Goal: Task Accomplishment & Management: Manage account settings

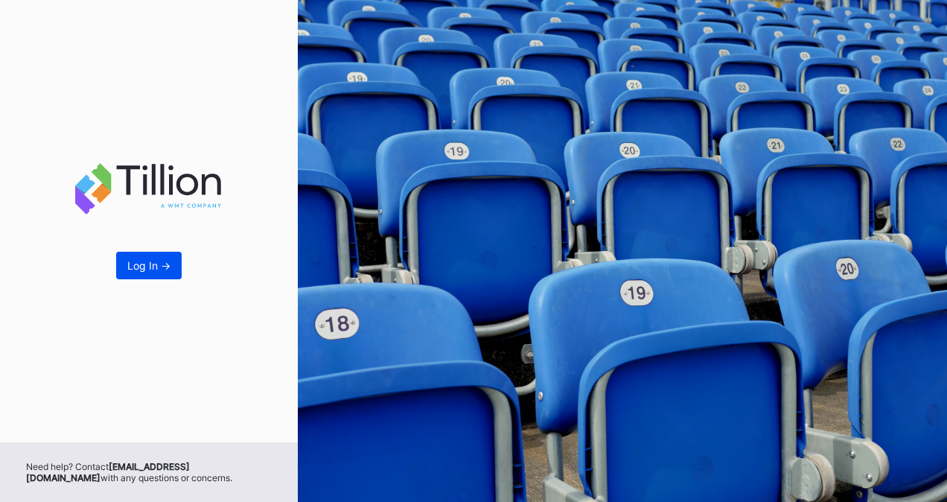
click at [149, 266] on div "Log In ->" at bounding box center [148, 265] width 43 height 13
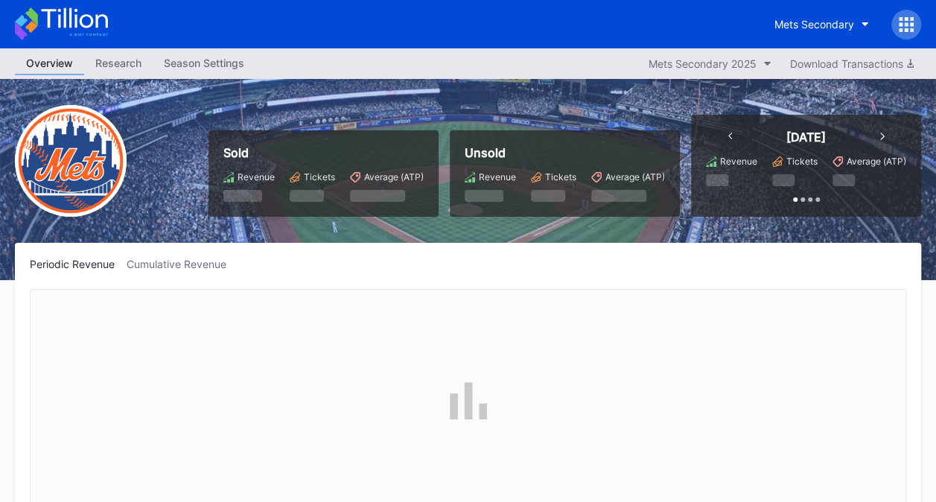
scroll to position [3096, 0]
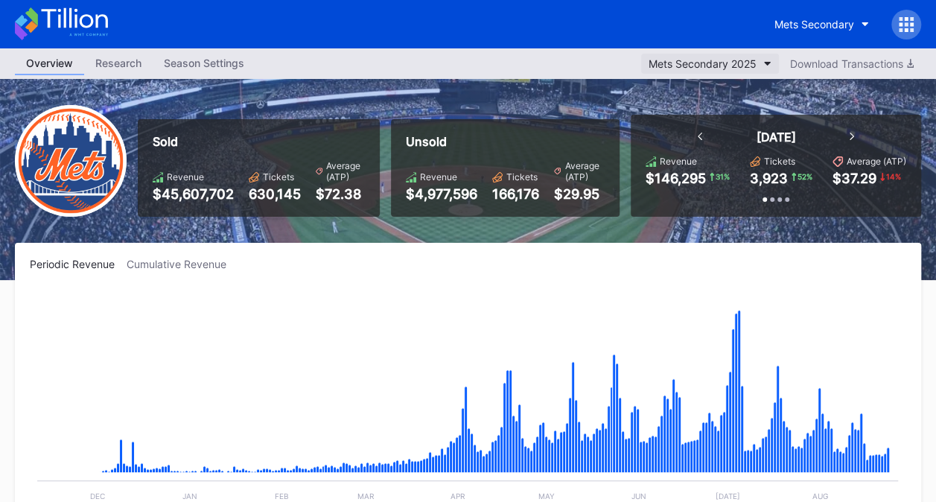
click at [750, 60] on div "Mets Secondary 2025" at bounding box center [702, 63] width 108 height 13
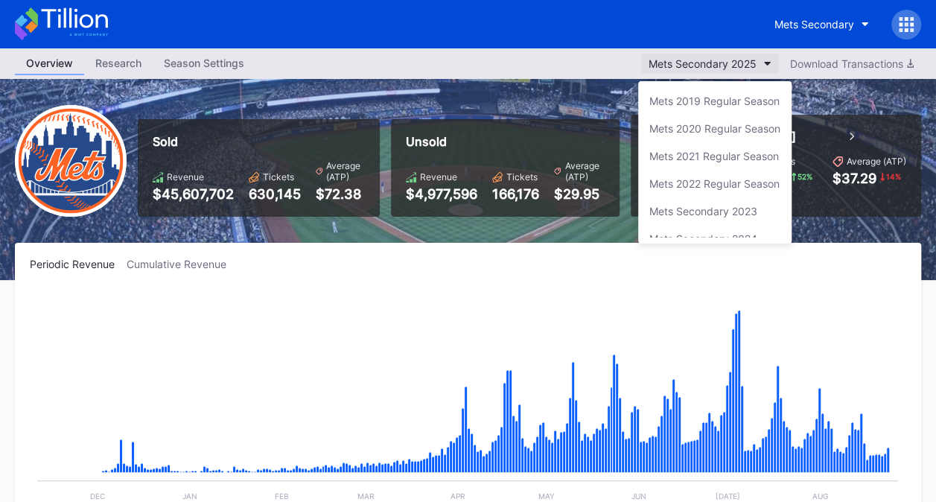
scroll to position [40, 0]
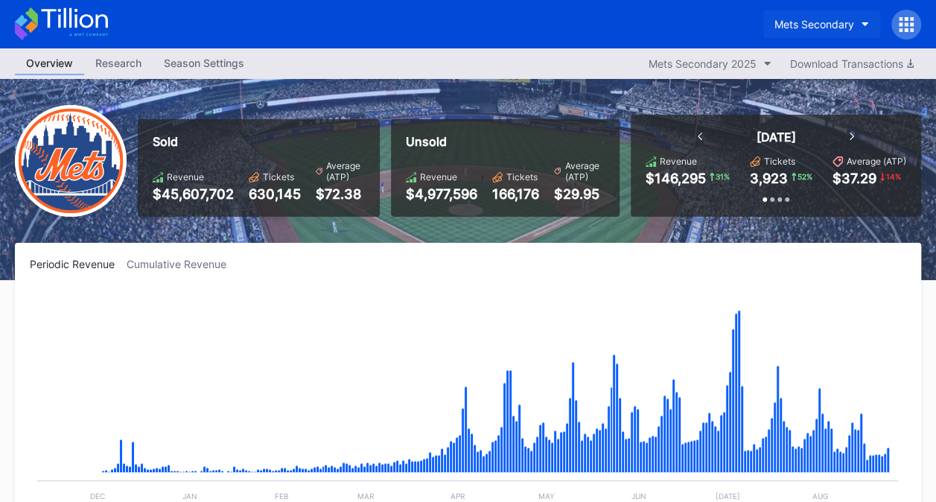
click at [805, 12] on button "Mets Secondary" at bounding box center [821, 24] width 117 height 28
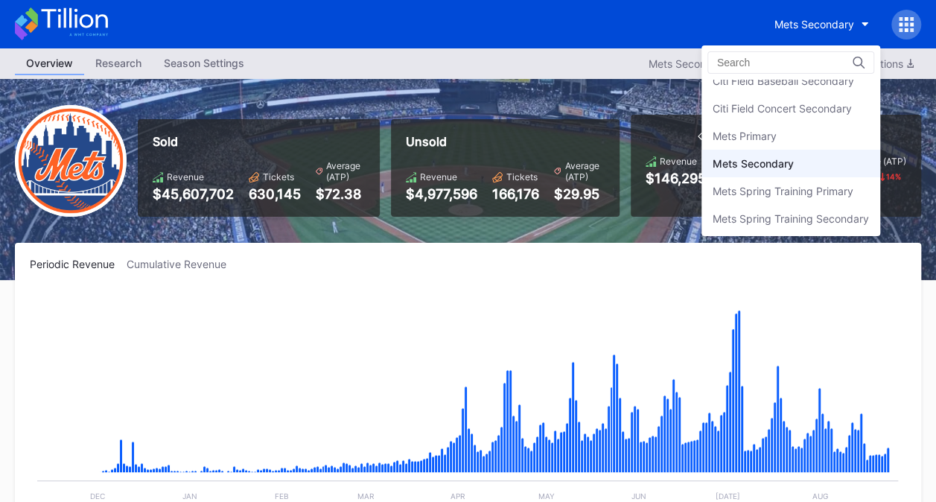
scroll to position [0, 0]
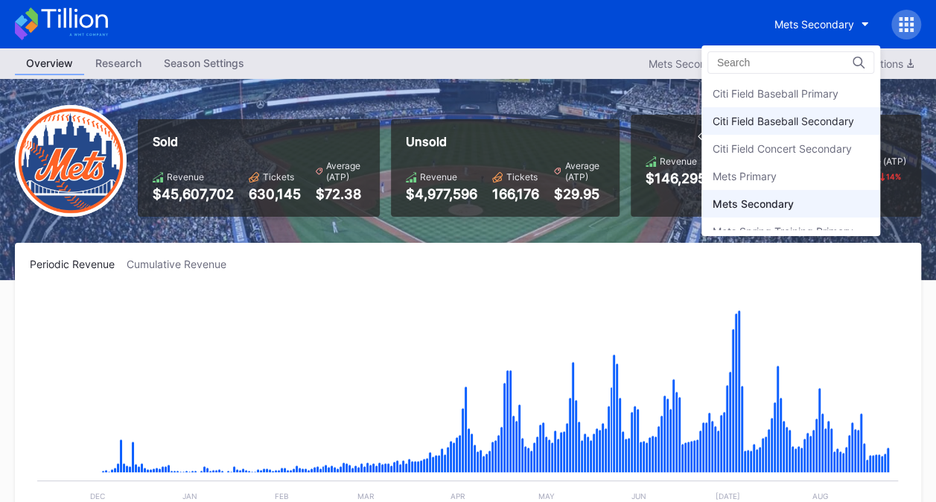
click at [832, 121] on div "Citi Field Baseball Secondary" at bounding box center [782, 121] width 141 height 13
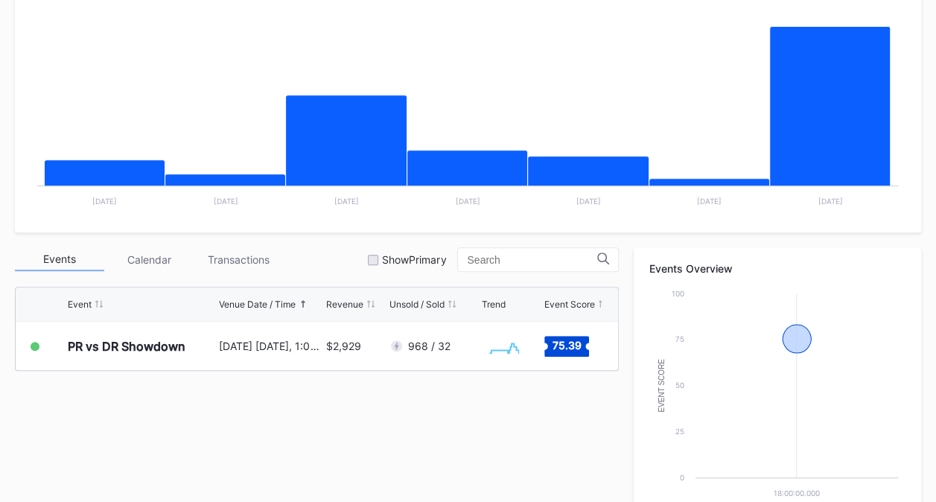
scroll to position [322, 0]
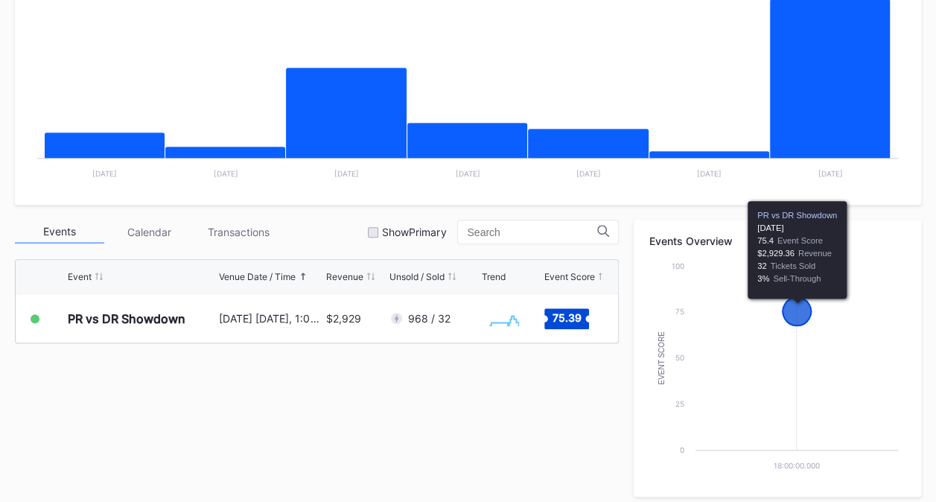
click at [933, 73] on div "Periodic Revenue Cumulative Revenue Created with Highcharts 11.2.0 Chart title …" at bounding box center [468, 361] width 936 height 883
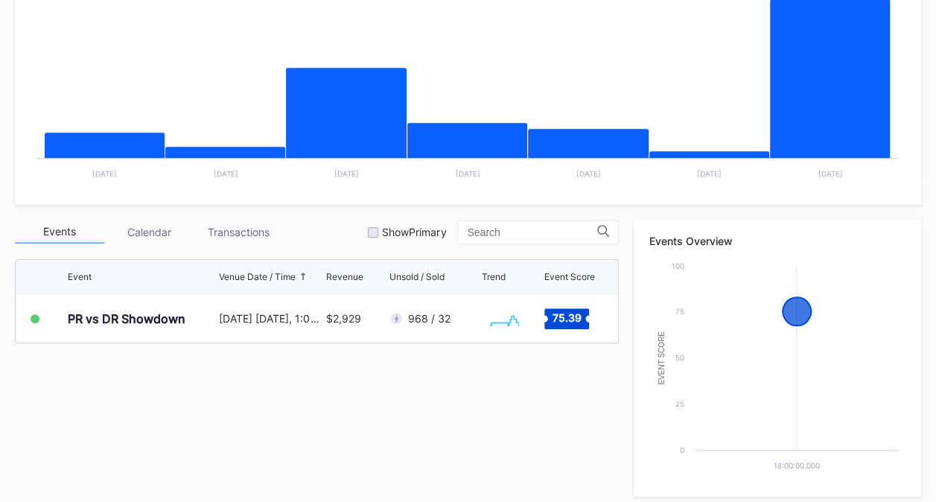
scroll to position [0, 0]
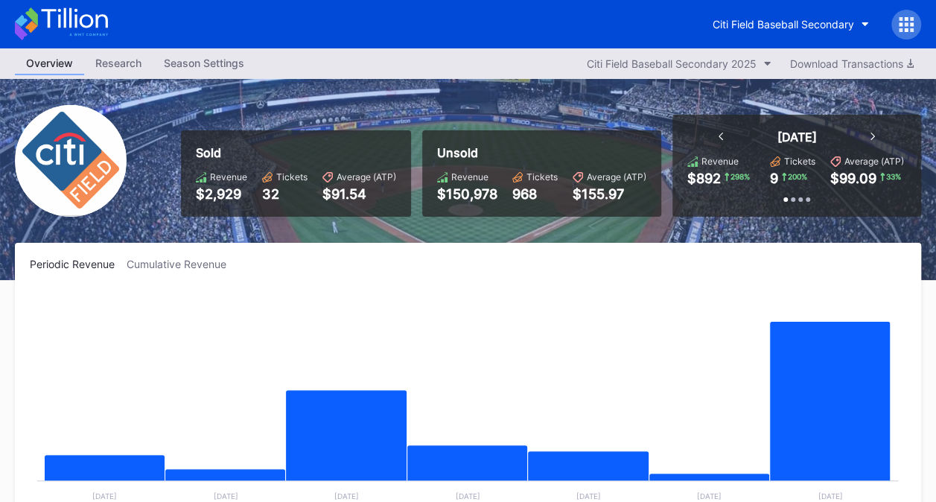
click at [237, 74] on link "Season Settings" at bounding box center [204, 63] width 103 height 23
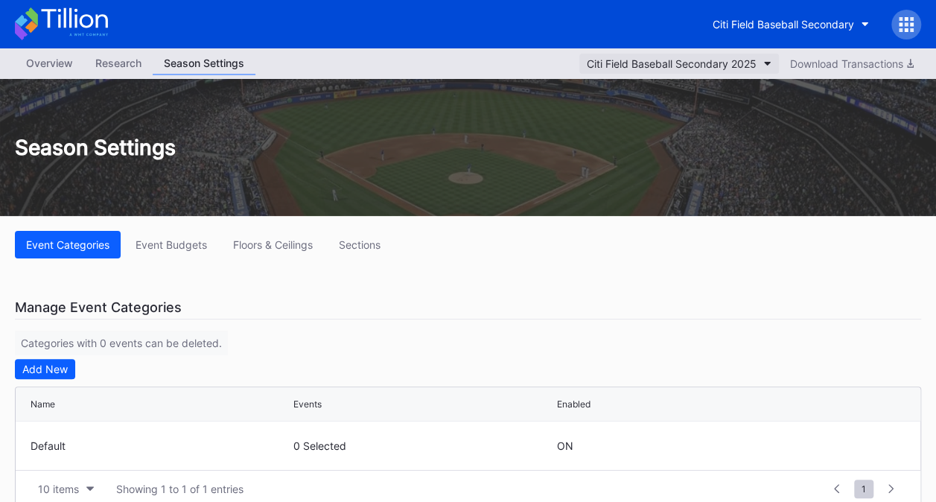
click at [755, 60] on button "Citi Field Baseball Secondary 2025" at bounding box center [678, 64] width 199 height 20
click at [793, 19] on div "Citi Field Baseball Secondary" at bounding box center [782, 24] width 141 height 13
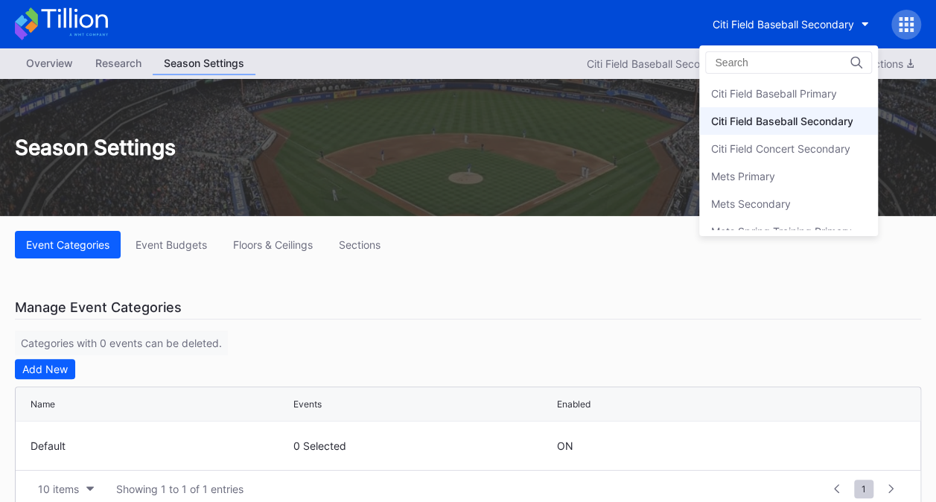
scroll to position [28, 0]
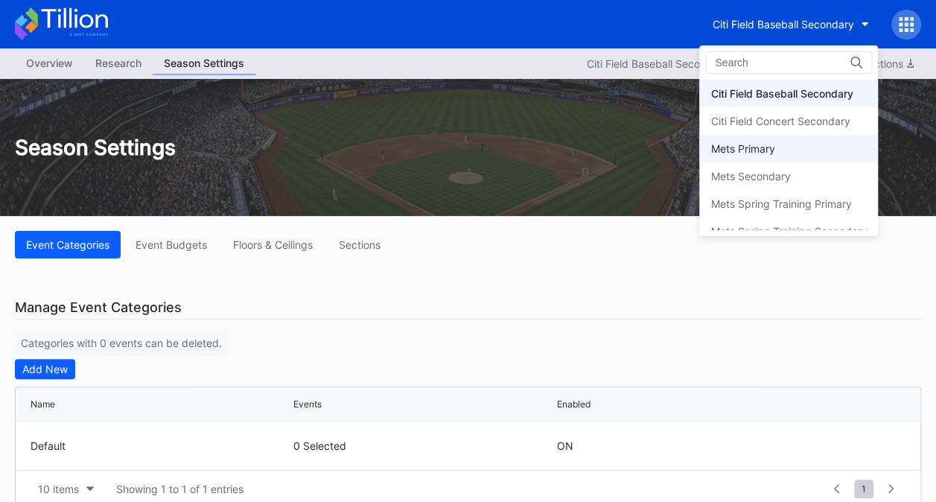
click at [759, 142] on div "Mets Primary" at bounding box center [742, 148] width 64 height 13
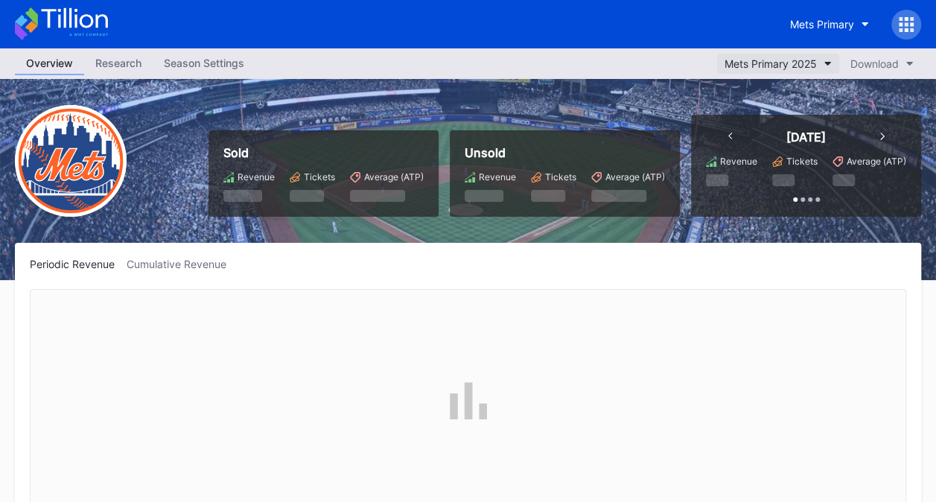
click at [795, 67] on div "Mets Primary 2025" at bounding box center [770, 63] width 92 height 13
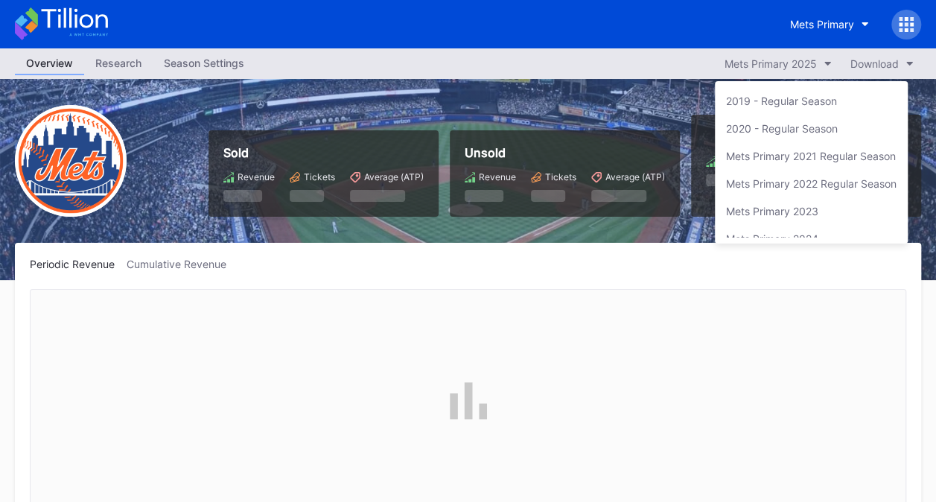
scroll to position [40, 0]
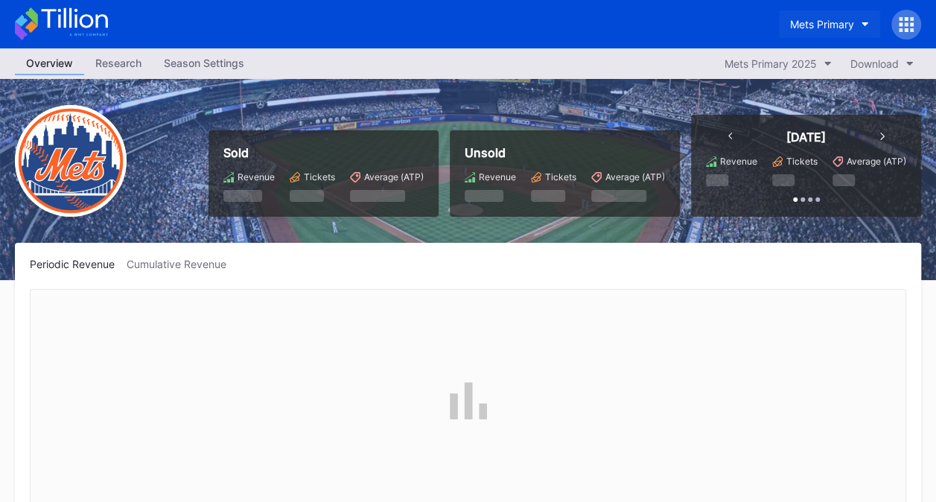
click at [834, 22] on div "Mets Primary" at bounding box center [822, 24] width 64 height 13
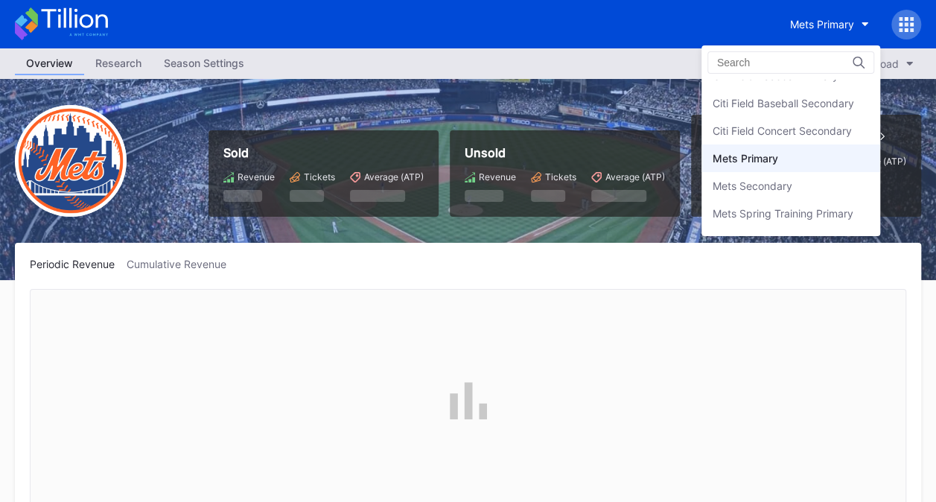
scroll to position [0, 0]
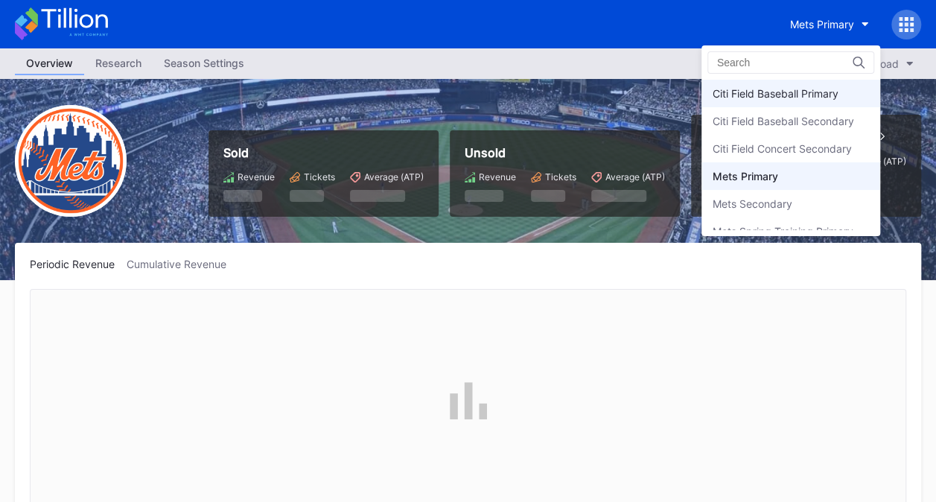
click at [816, 103] on div "Citi Field Baseball Primary" at bounding box center [790, 94] width 179 height 28
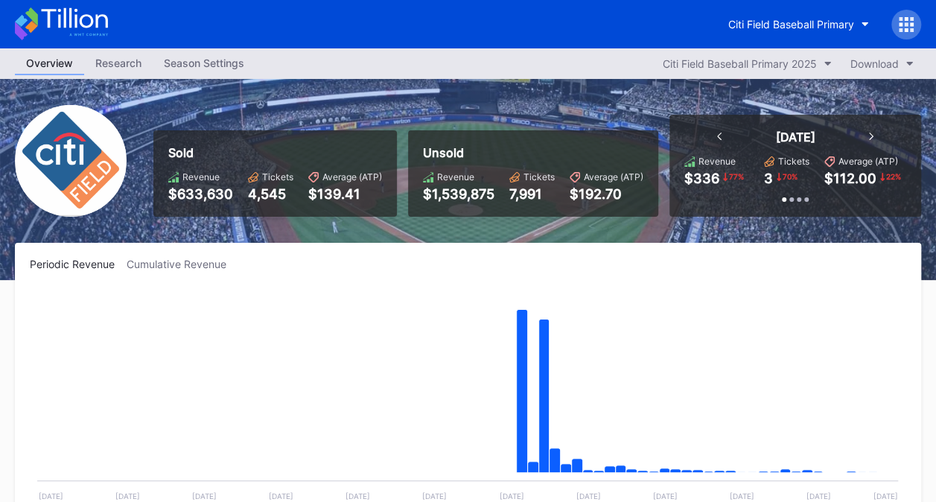
click at [238, 67] on div "Season Settings" at bounding box center [204, 63] width 103 height 22
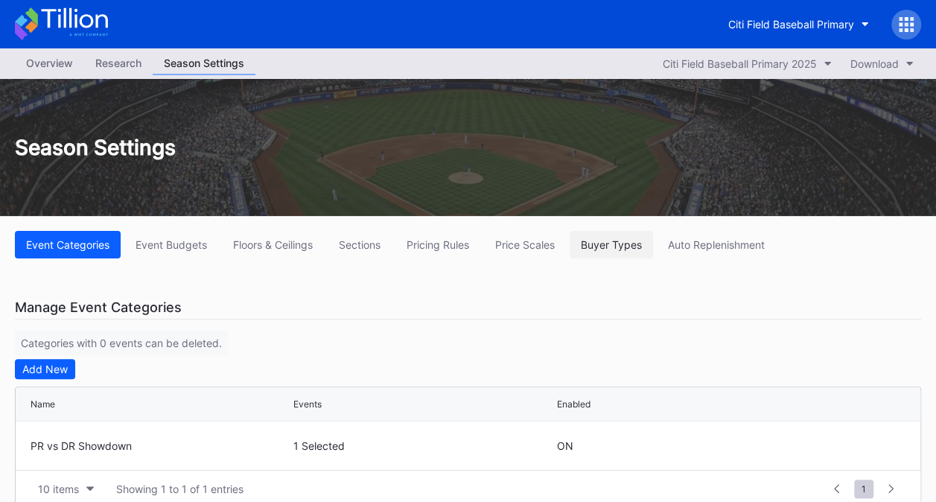
click at [619, 246] on div "Buyer Types" at bounding box center [611, 244] width 61 height 13
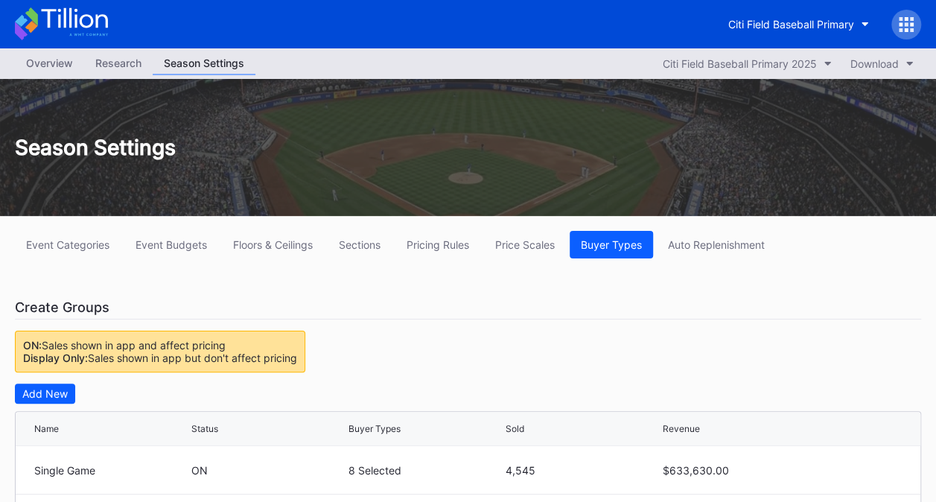
click at [63, 64] on div "Overview" at bounding box center [49, 63] width 69 height 22
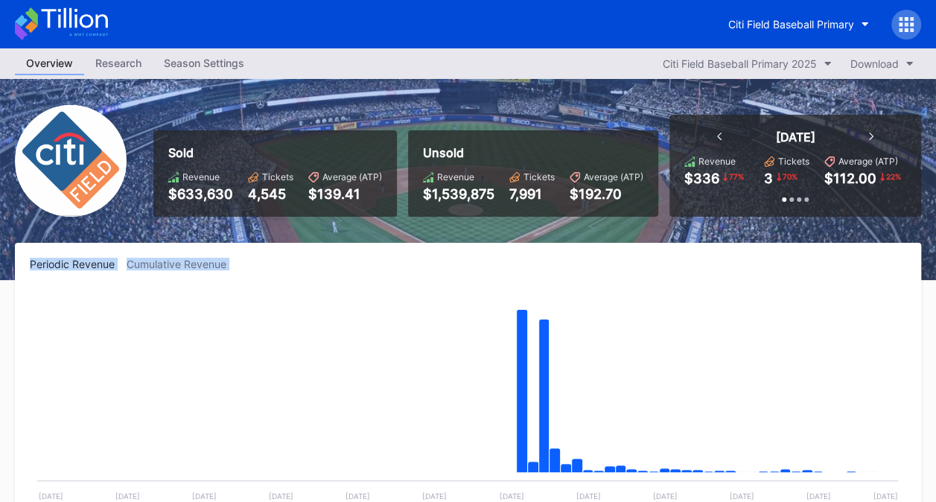
drag, startPoint x: 933, startPoint y: 207, endPoint x: 921, endPoint y: 325, distance: 118.3
click at [201, 76] on div "Overview Research Season Settings Citi Field Baseball Primary 2025 Download" at bounding box center [468, 63] width 936 height 31
click at [206, 68] on div "Season Settings" at bounding box center [204, 63] width 103 height 22
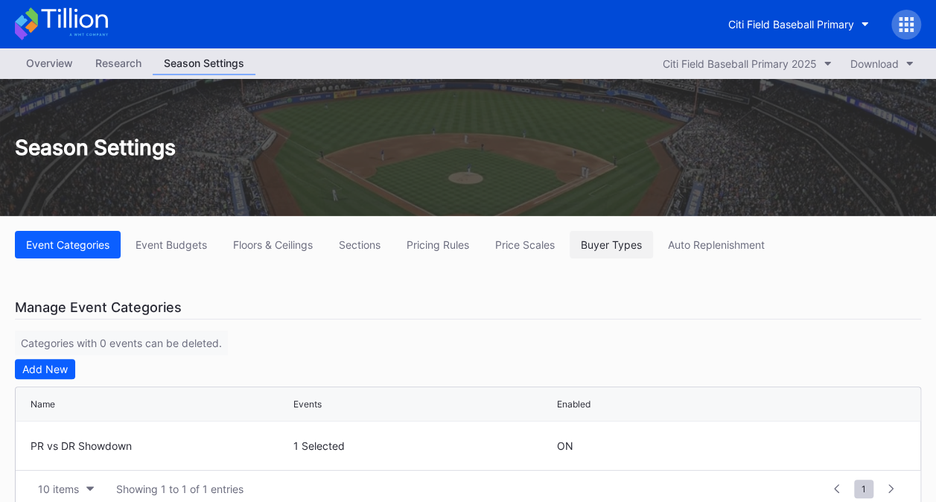
click at [607, 240] on div "Buyer Types" at bounding box center [611, 244] width 61 height 13
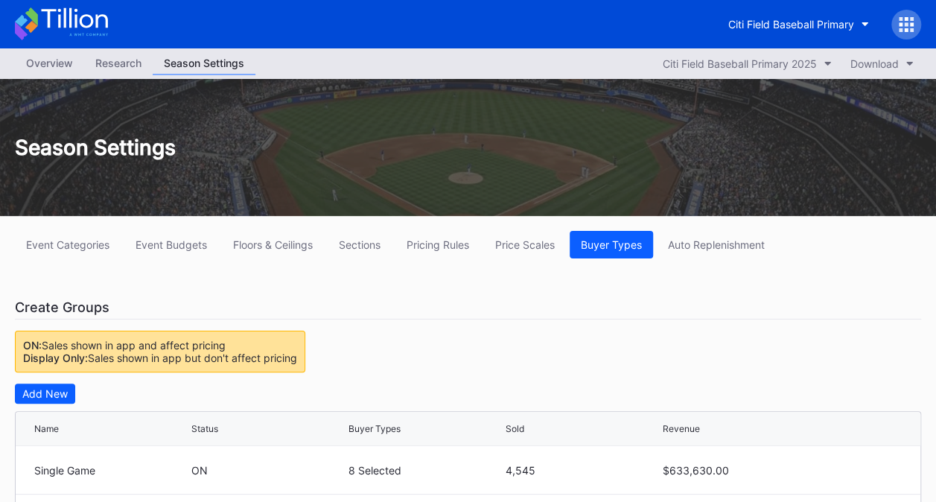
click at [54, 63] on div "Overview" at bounding box center [49, 63] width 69 height 22
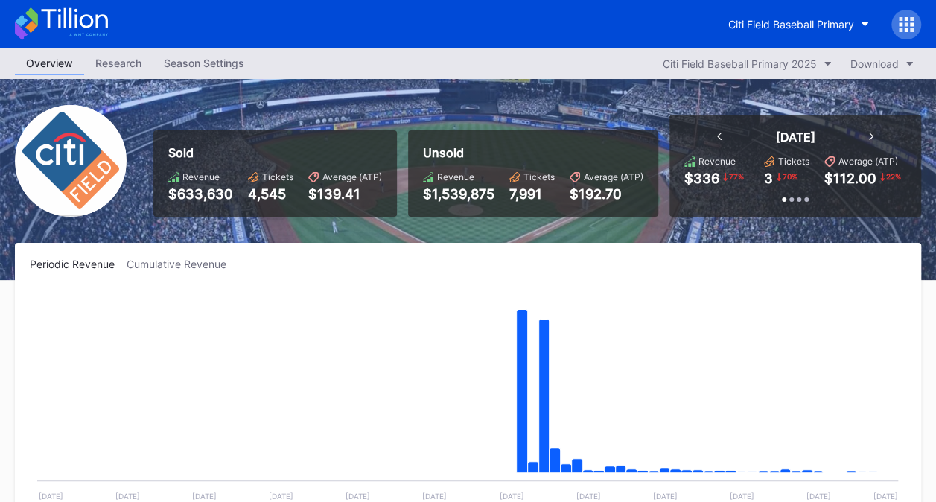
click at [214, 63] on div "Season Settings" at bounding box center [204, 63] width 103 height 22
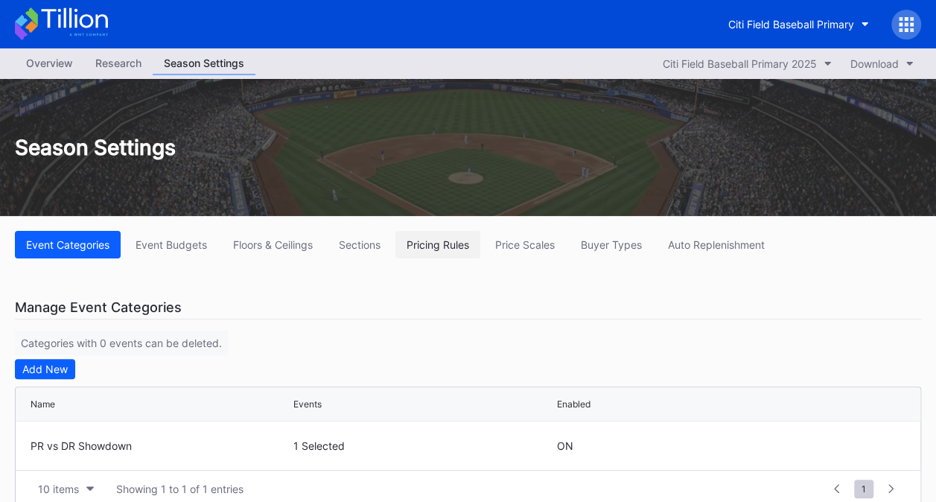
click at [405, 243] on button "Pricing Rules" at bounding box center [437, 245] width 85 height 28
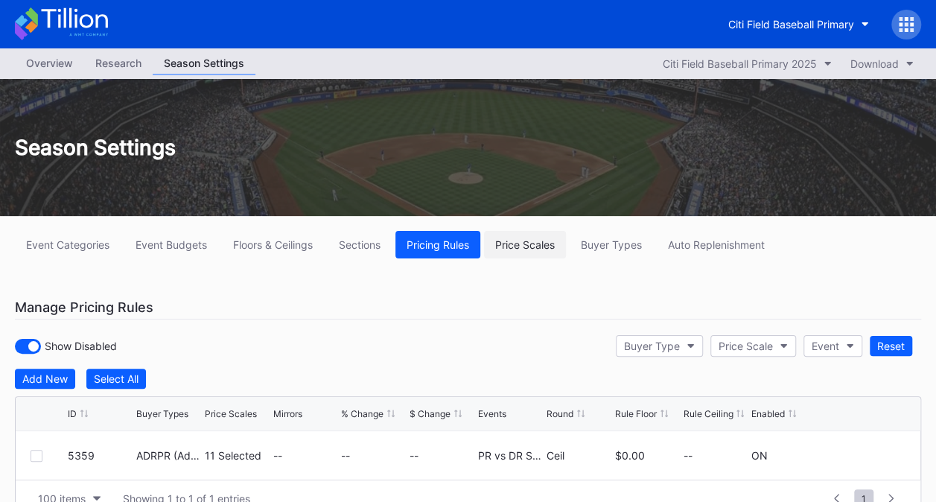
click at [518, 240] on div "Price Scales" at bounding box center [525, 244] width 60 height 13
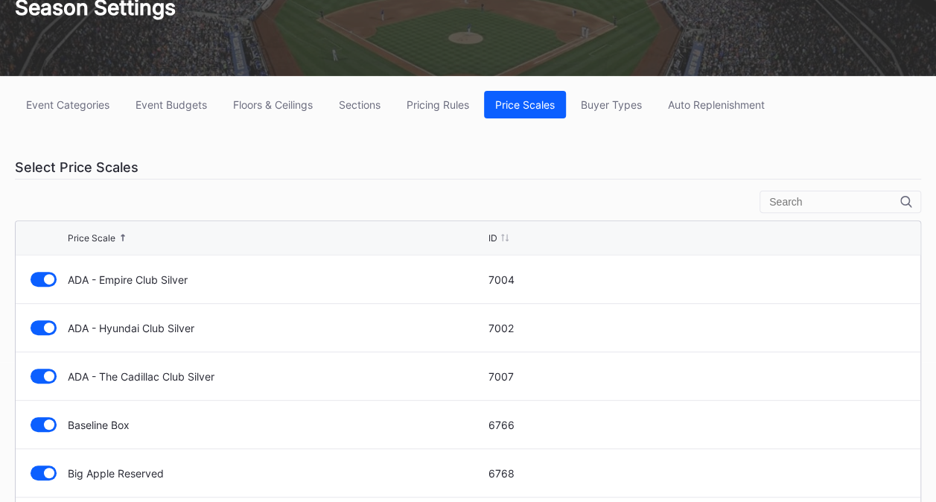
scroll to position [49, 0]
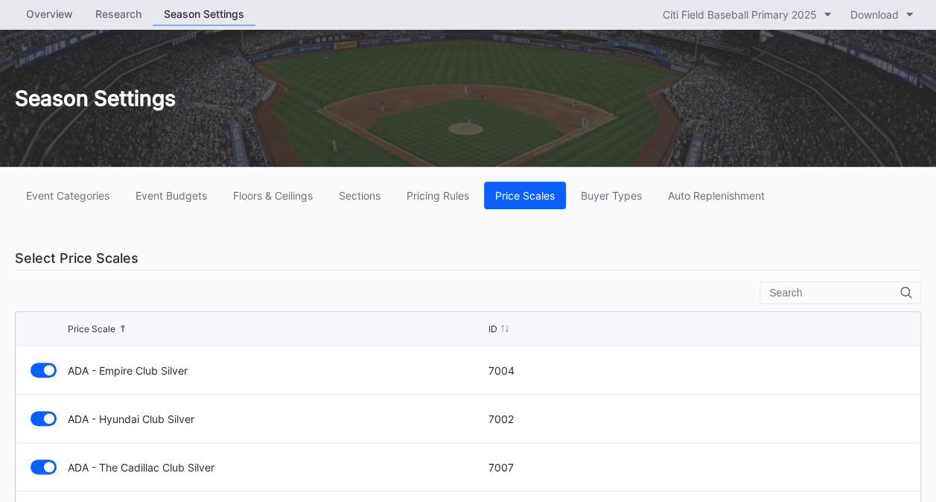
click at [651, 210] on div "Event Categories Event Budgets Floors & Ceilings Sections Pricing Rules Price S…" at bounding box center [468, 452] width 936 height 571
click at [643, 201] on button "Buyer Types" at bounding box center [610, 196] width 83 height 28
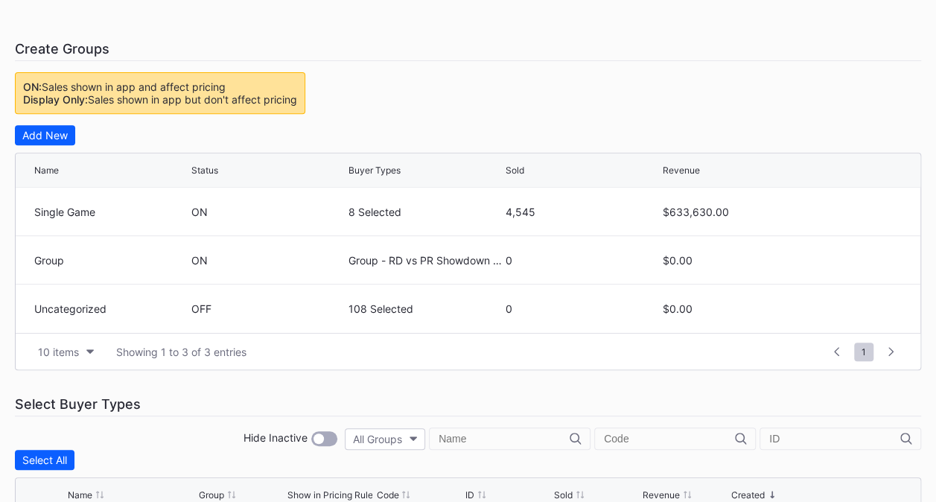
scroll to position [235, 0]
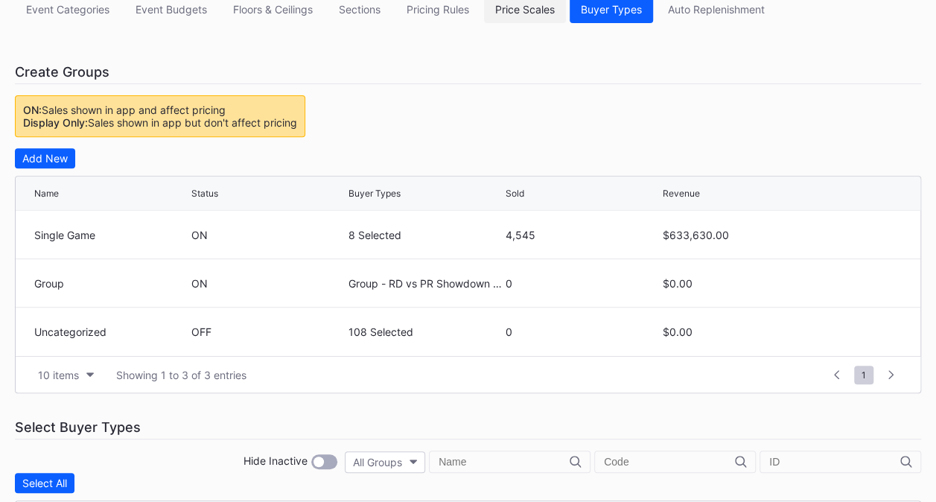
click at [508, 19] on button "Price Scales" at bounding box center [525, 10] width 82 height 28
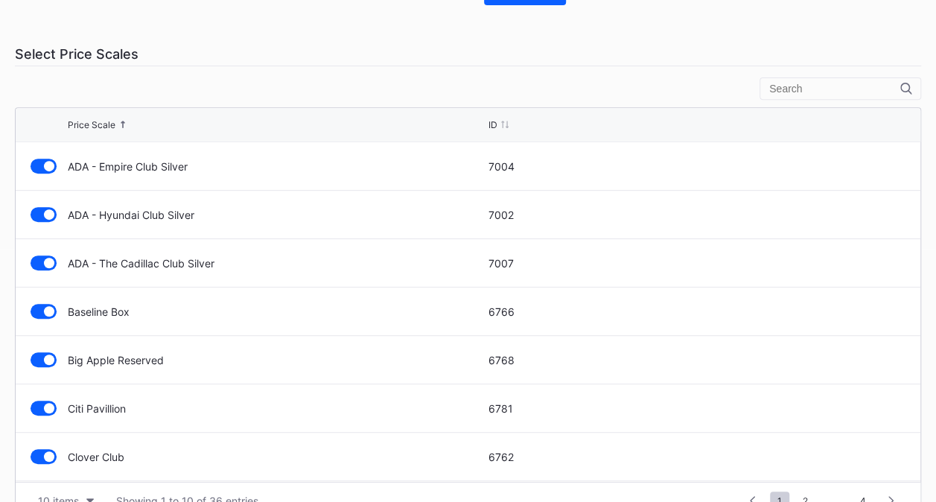
scroll to position [283, 0]
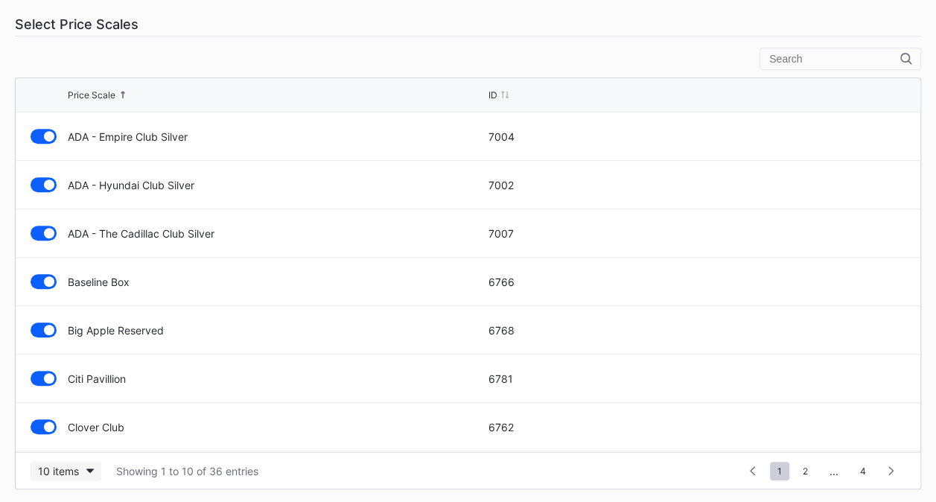
click at [81, 462] on button "10 items" at bounding box center [66, 471] width 71 height 20
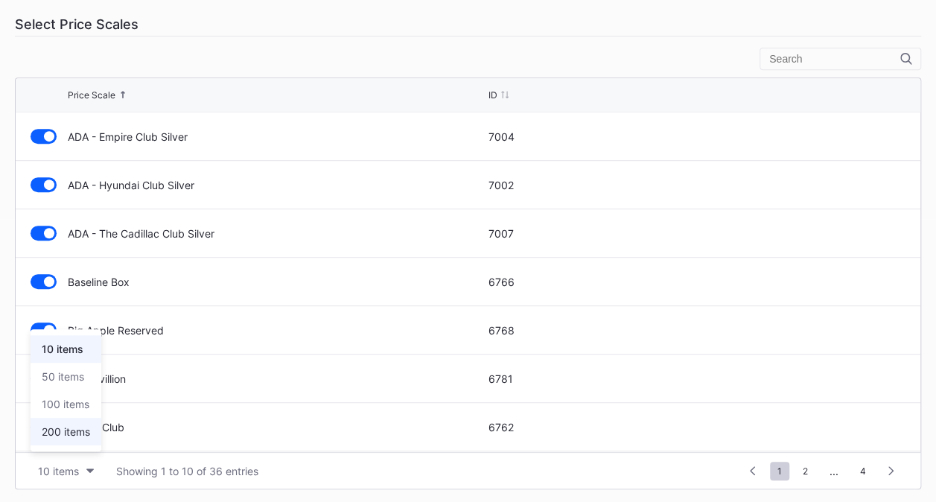
click at [88, 432] on div "200 items" at bounding box center [66, 431] width 48 height 13
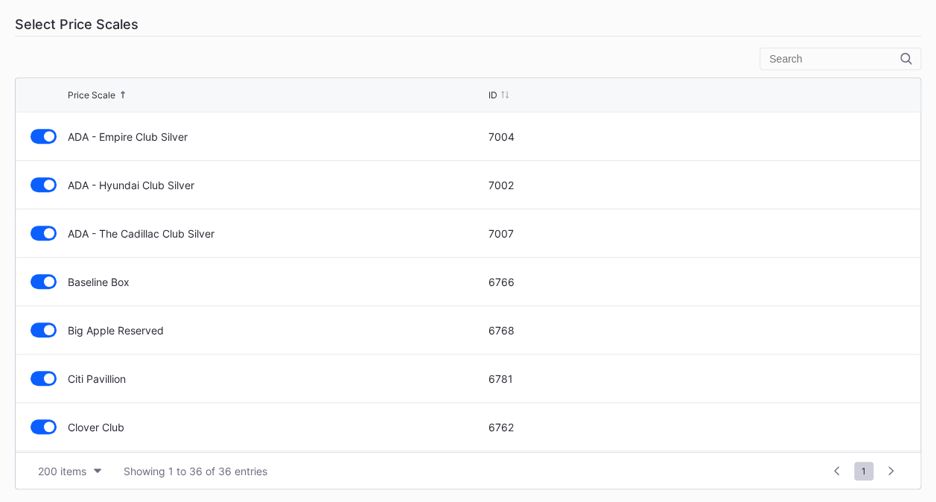
scroll to position [115, 0]
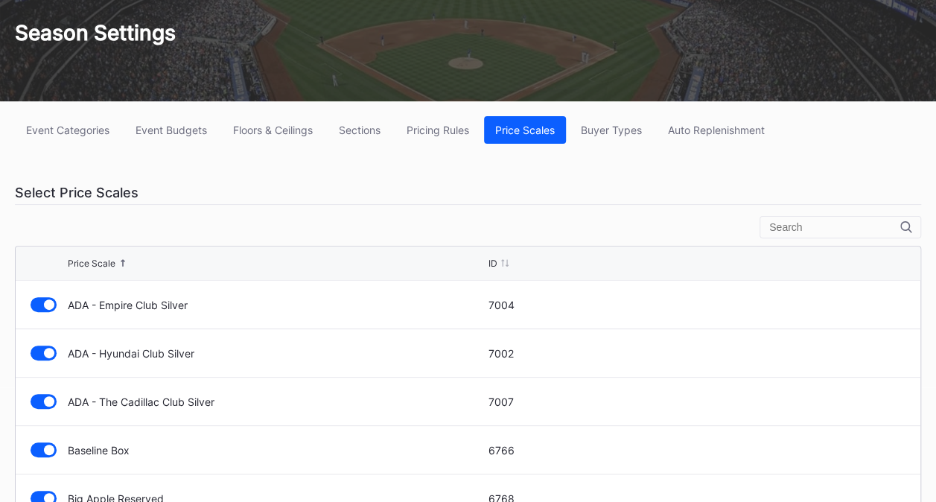
click at [823, 223] on input "text" at bounding box center [834, 227] width 131 height 12
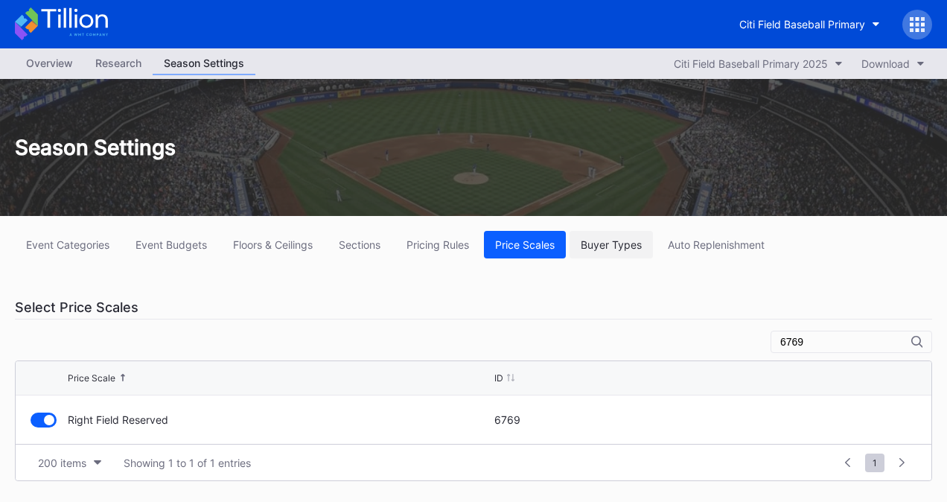
type input "6769"
click at [612, 235] on button "Buyer Types" at bounding box center [610, 245] width 83 height 28
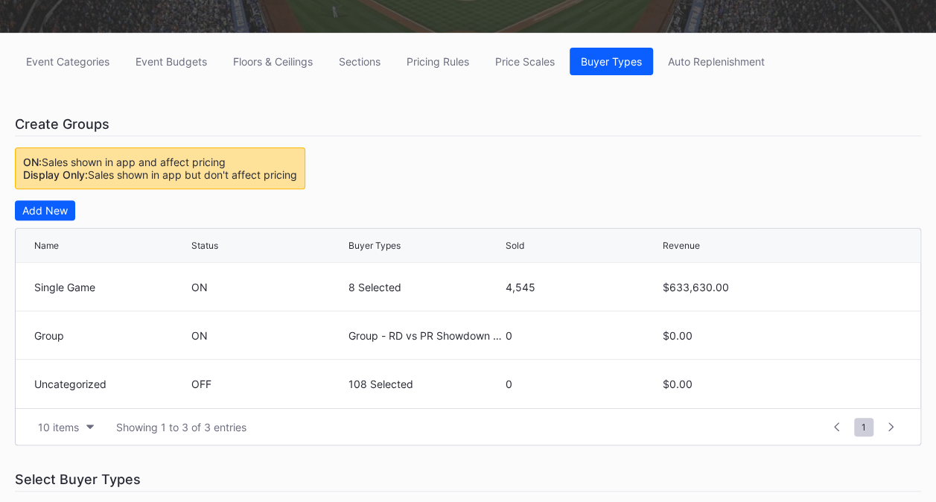
scroll to position [185, 0]
